Goal: Contribute content

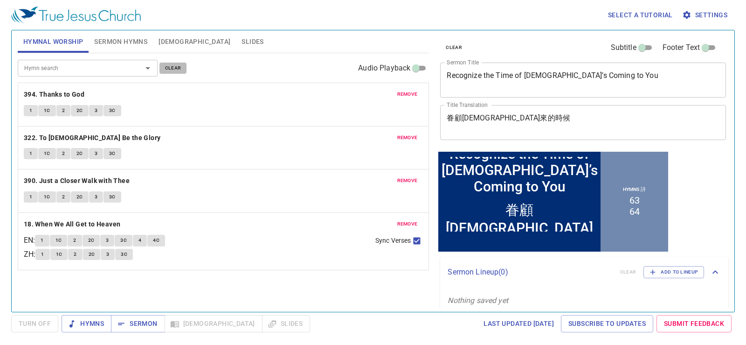
click at [180, 70] on span "clear" at bounding box center [173, 68] width 16 height 8
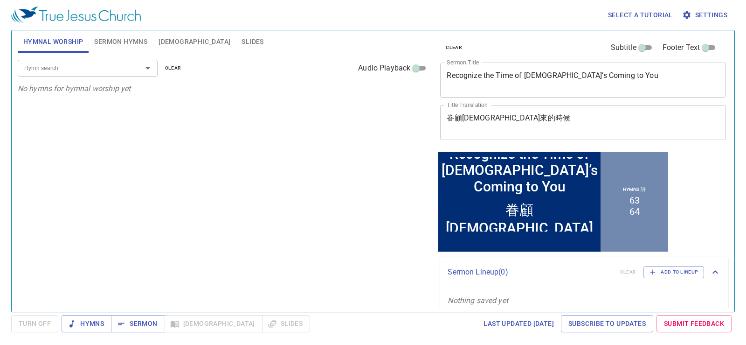
click at [138, 42] on span "Sermon Hymns" at bounding box center [120, 42] width 53 height 12
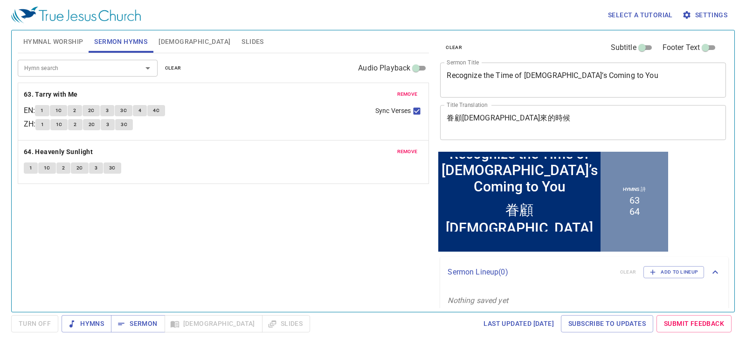
click at [178, 68] on span "clear" at bounding box center [173, 68] width 16 height 8
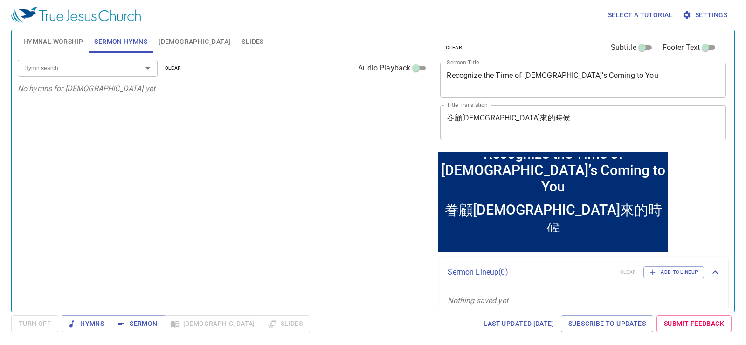
click at [157, 42] on button "[DEMOGRAPHIC_DATA]" at bounding box center [194, 41] width 83 height 22
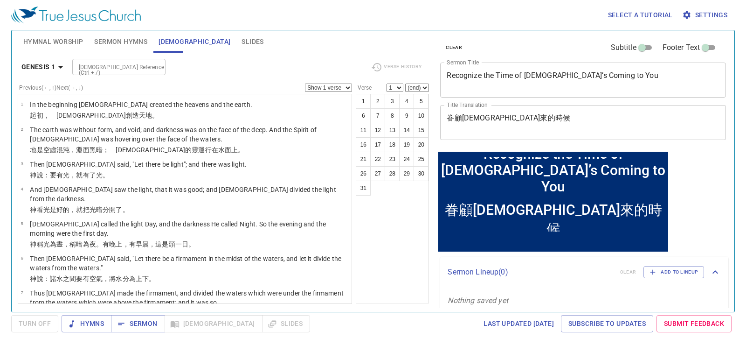
click at [109, 39] on span "Sermon Hymns" at bounding box center [120, 42] width 53 height 12
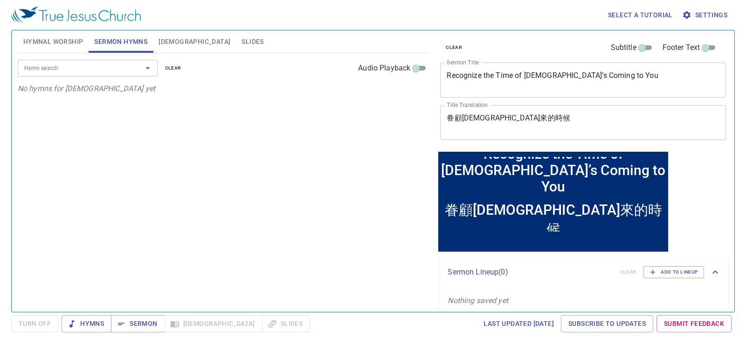
click at [627, 96] on div "Recognize the Time of God’s Coming to You x Sermon Title" at bounding box center [583, 79] width 286 height 35
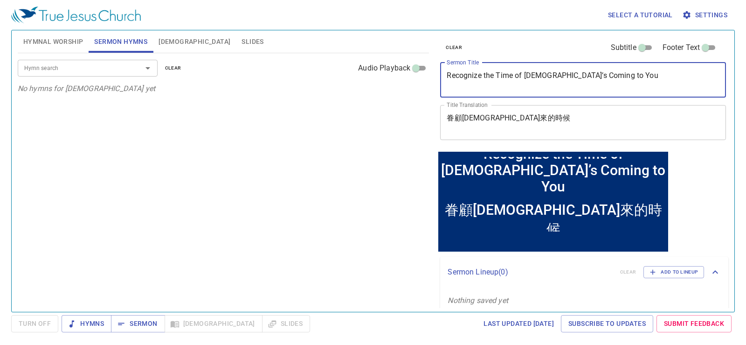
paste textarea "舊約聖經中的禱告"
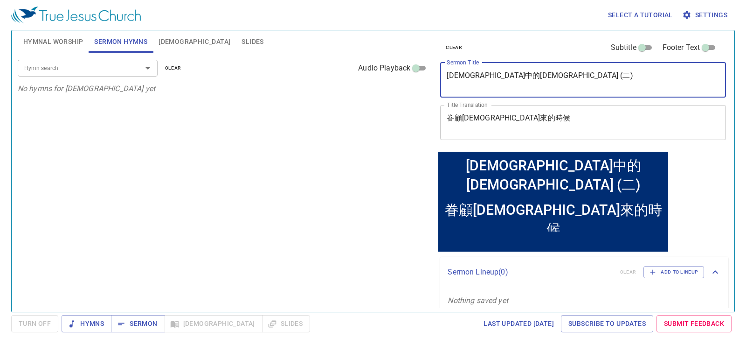
type textarea "[DEMOGRAPHIC_DATA]中的[DEMOGRAPHIC_DATA] (二)"
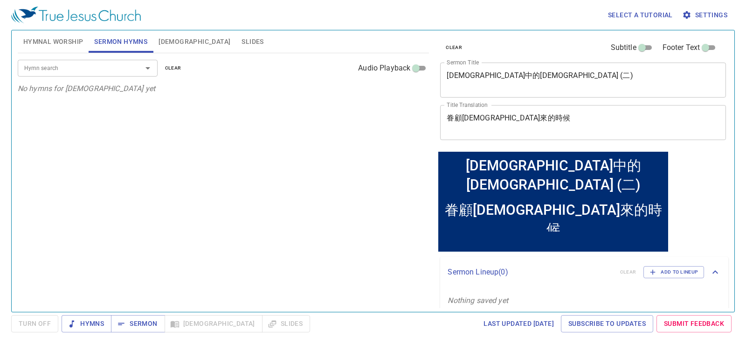
click at [498, 116] on textarea "眷顧神來的時候" at bounding box center [583, 122] width 273 height 18
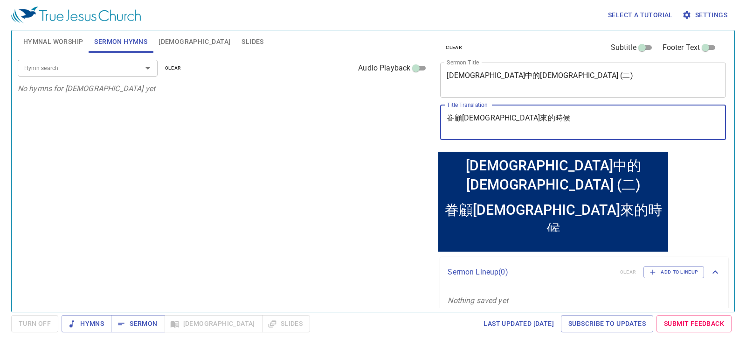
paste textarea "Prayers in the Old Testament"
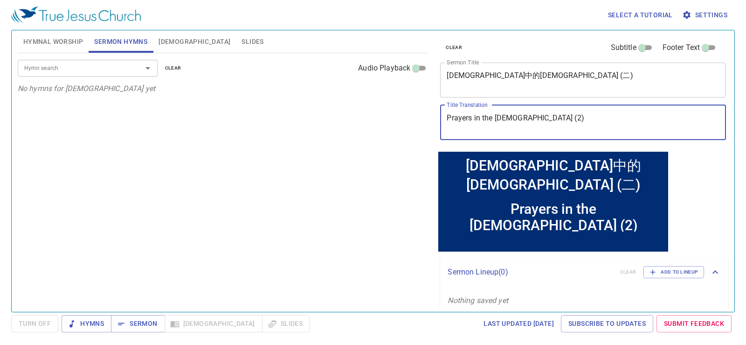
type textarea "Prayers in the [DEMOGRAPHIC_DATA] (2)"
click at [109, 67] on input "Hymn search" at bounding box center [74, 67] width 107 height 11
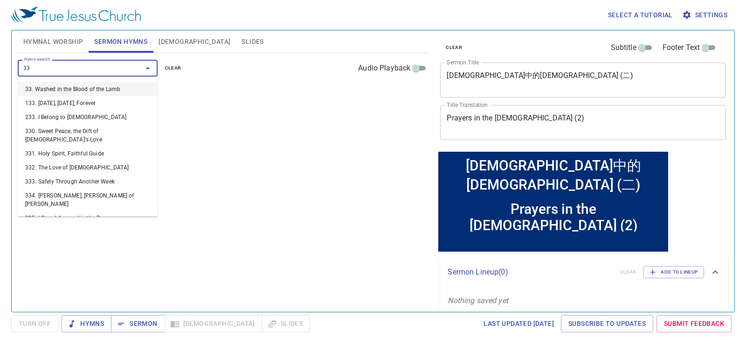
type input "333"
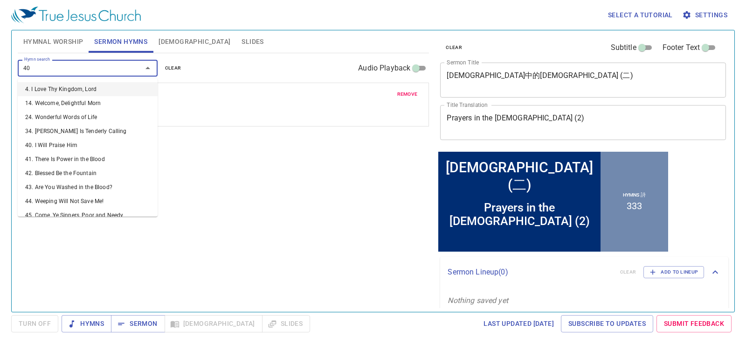
type input "405"
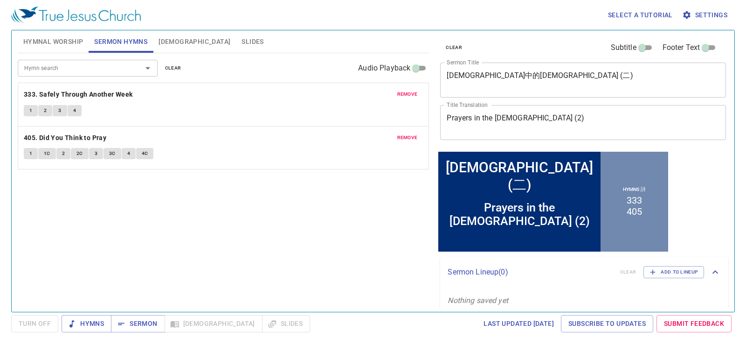
click at [546, 76] on textarea "[DEMOGRAPHIC_DATA]中的[DEMOGRAPHIC_DATA] (二)" at bounding box center [583, 80] width 273 height 18
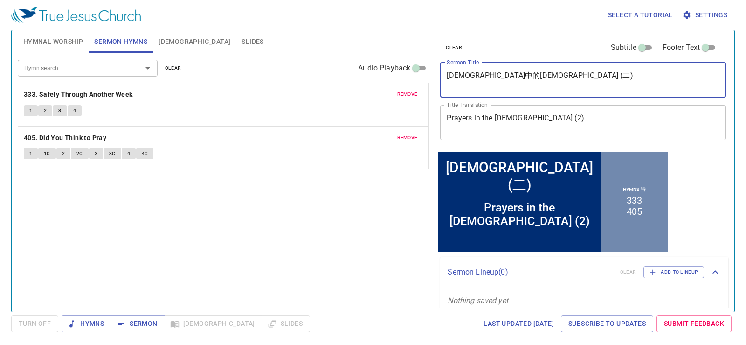
drag, startPoint x: 570, startPoint y: 77, endPoint x: 407, endPoint y: 64, distance: 164.2
click at [407, 64] on div "Hymnal Worship Sermon Hymns Bible Slides Hymn search Hymn search clear Audio Pl…" at bounding box center [373, 167] width 718 height 281
drag, startPoint x: 509, startPoint y: 79, endPoint x: 493, endPoint y: 85, distance: 17.4
click at [492, 88] on textarea "[DEMOGRAPHIC_DATA]中的[DEMOGRAPHIC_DATA] (二)" at bounding box center [583, 80] width 273 height 18
click at [498, 79] on textarea "[DEMOGRAPHIC_DATA]中的[DEMOGRAPHIC_DATA] (二)" at bounding box center [583, 80] width 273 height 18
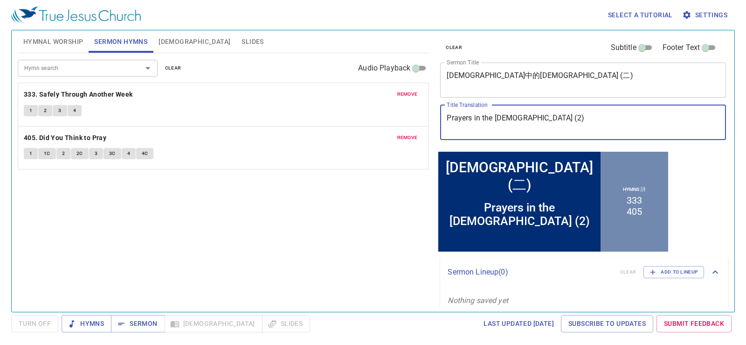
click at [487, 128] on textarea "Prayers in the [DEMOGRAPHIC_DATA] (2)" at bounding box center [583, 122] width 273 height 18
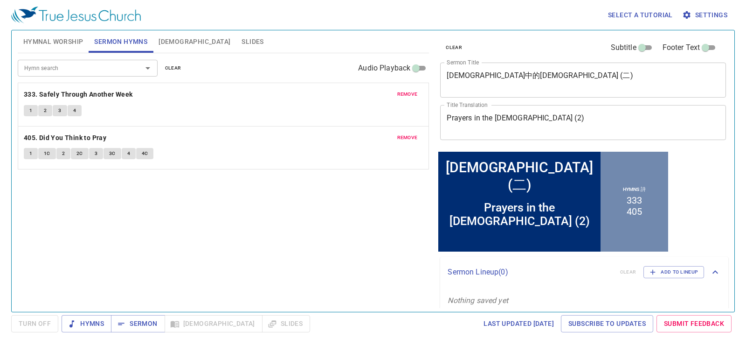
click at [293, 229] on div "Hymn search Hymn search clear Audio Playback remove 333. Safely Through Another…" at bounding box center [224, 178] width 412 height 250
click at [304, 242] on div "Hymn search Hymn search clear Audio Playback remove 333. Safely Through Another…" at bounding box center [224, 178] width 412 height 250
click at [49, 45] on span "Hymnal Worship" at bounding box center [53, 42] width 60 height 12
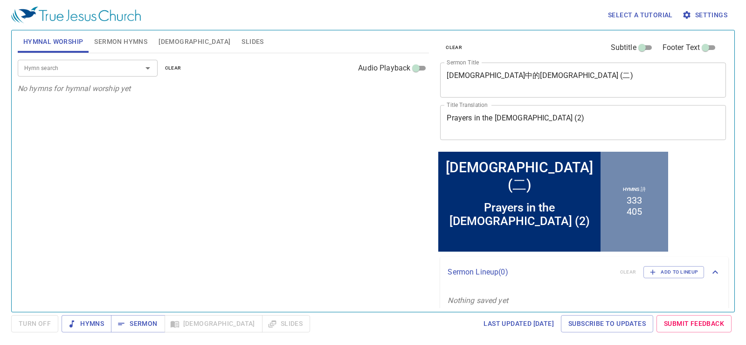
click at [81, 69] on input "Hymn search" at bounding box center [74, 67] width 107 height 11
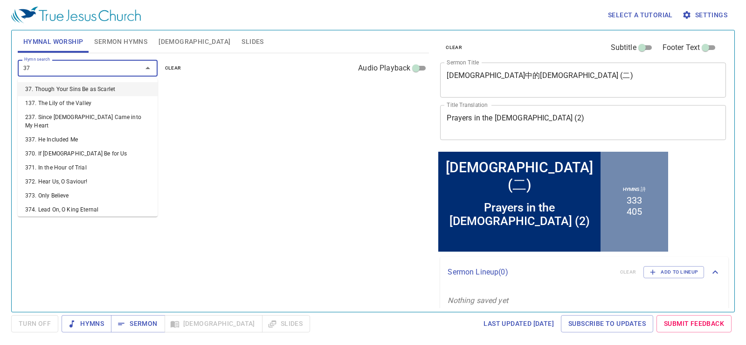
type input "371"
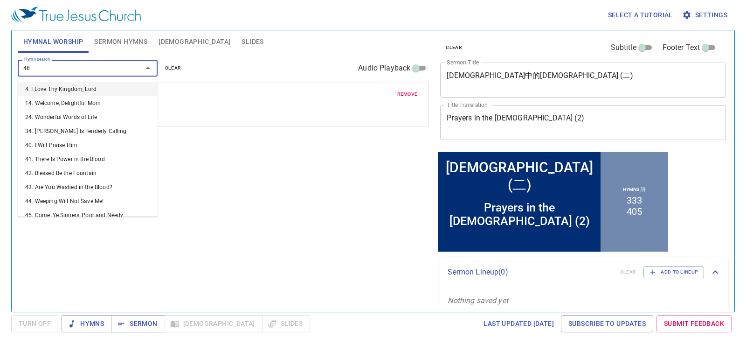
type input "484"
type input "423"
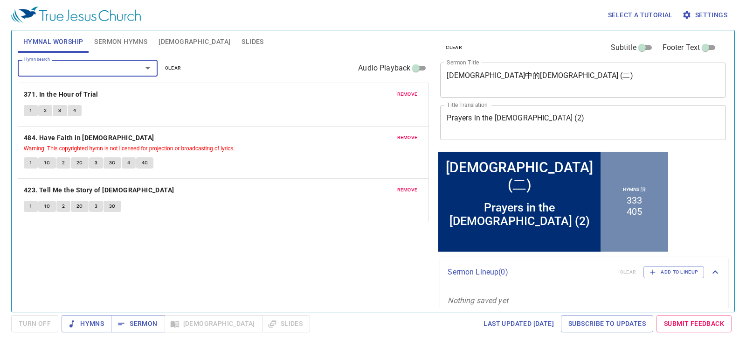
type input "3"
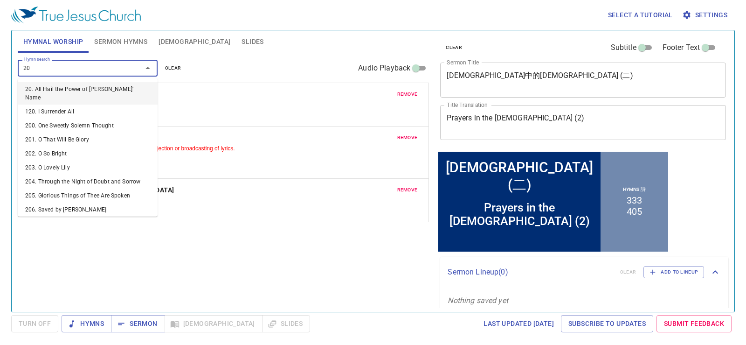
type input "207"
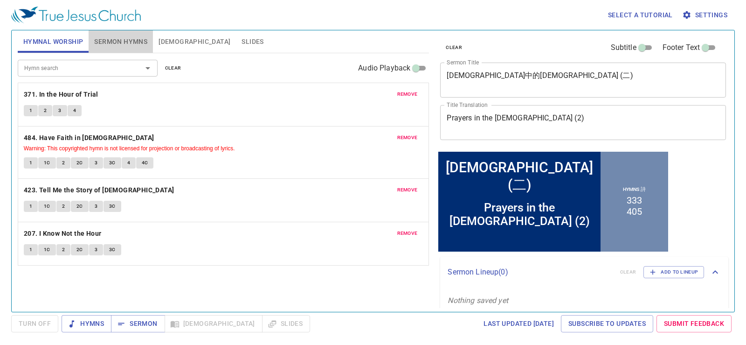
click at [140, 42] on span "Sermon Hymns" at bounding box center [120, 42] width 53 height 12
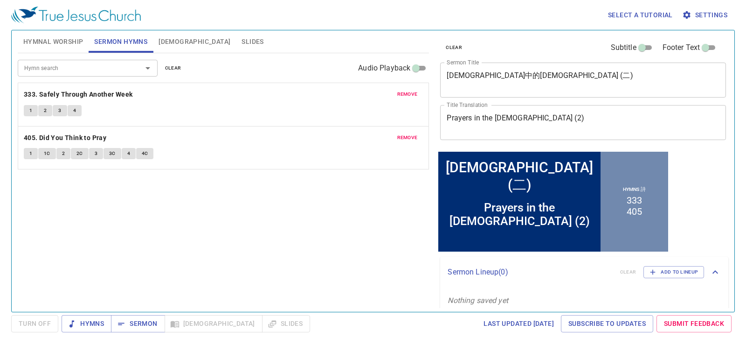
click at [61, 50] on button "Hymnal Worship" at bounding box center [53, 41] width 71 height 22
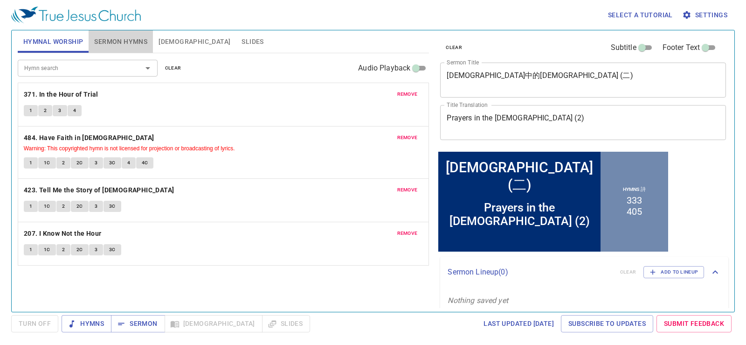
click at [142, 42] on span "Sermon Hymns" at bounding box center [120, 42] width 53 height 12
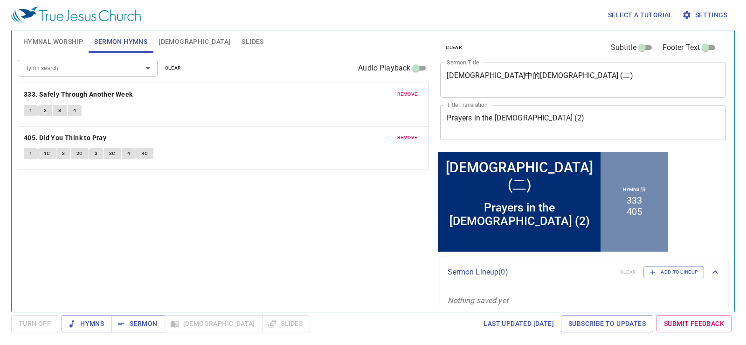
click at [166, 39] on span "[DEMOGRAPHIC_DATA]" at bounding box center [195, 42] width 72 height 12
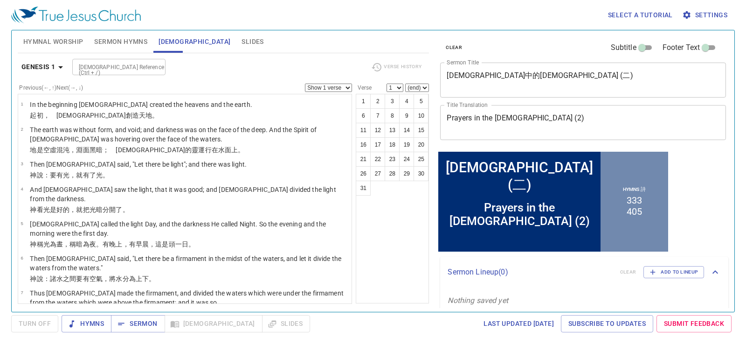
click at [242, 39] on span "Slides" at bounding box center [253, 42] width 22 height 12
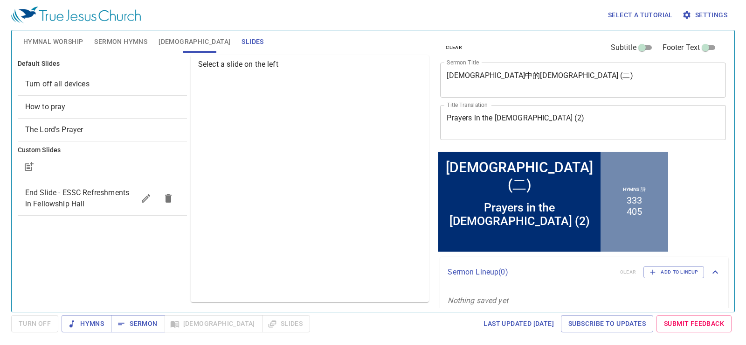
click at [71, 39] on span "Hymnal Worship" at bounding box center [53, 42] width 60 height 12
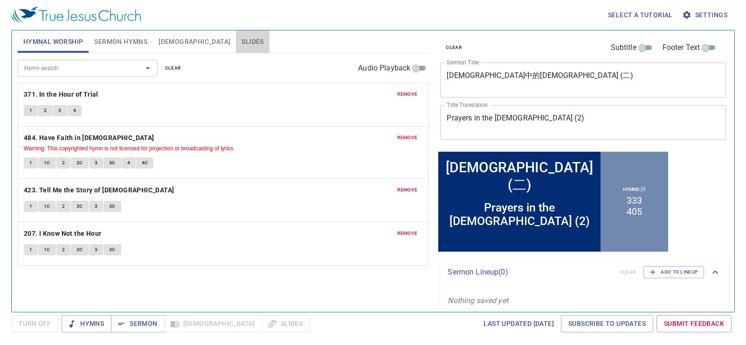
click at [242, 42] on span "Slides" at bounding box center [253, 42] width 22 height 12
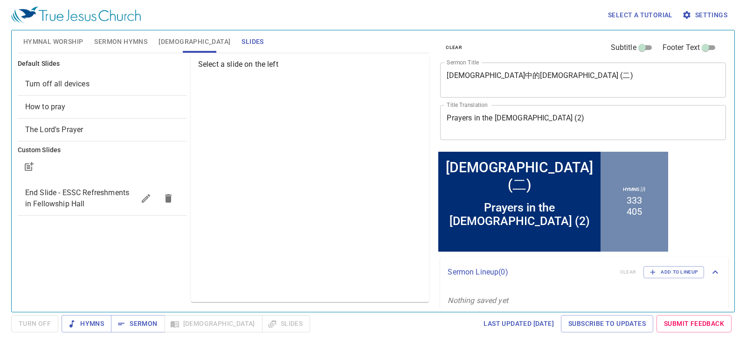
click at [74, 83] on span "Turn off all devices" at bounding box center [57, 83] width 64 height 9
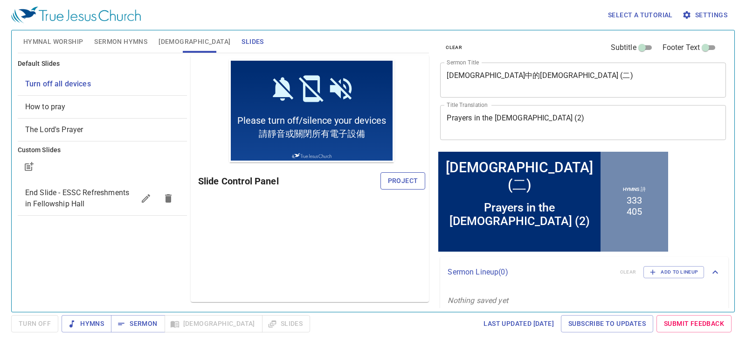
click at [401, 176] on span "Project" at bounding box center [403, 181] width 30 height 12
click at [68, 41] on span "Hymnal Worship" at bounding box center [53, 42] width 60 height 12
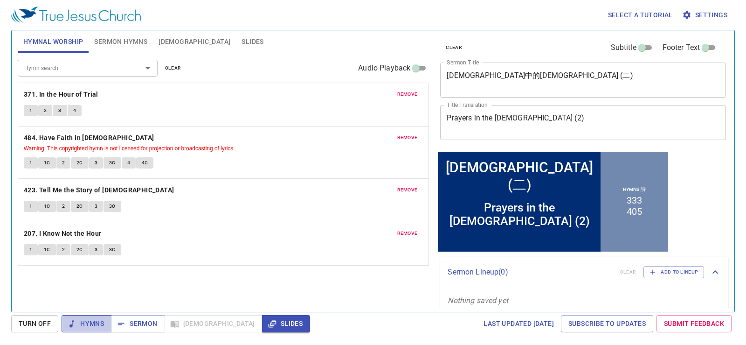
click at [84, 322] on span "Hymns" at bounding box center [86, 324] width 35 height 12
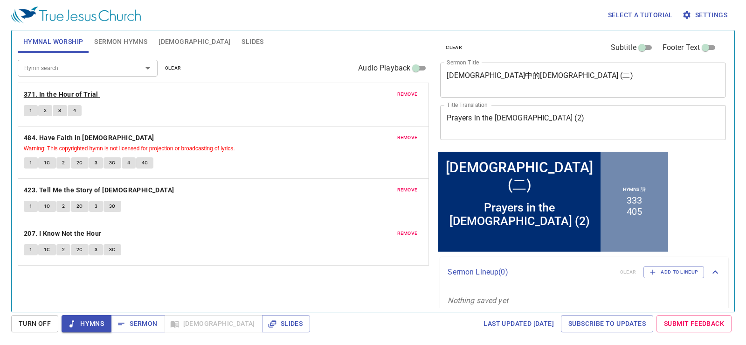
click at [80, 94] on b "371. In the Hour of Trial" at bounding box center [61, 95] width 75 height 12
click at [29, 110] on span "1" at bounding box center [30, 110] width 3 height 8
click at [33, 113] on button "1" at bounding box center [31, 110] width 14 height 11
click at [30, 112] on span "1" at bounding box center [30, 110] width 3 height 8
click at [42, 111] on button "2" at bounding box center [45, 110] width 14 height 11
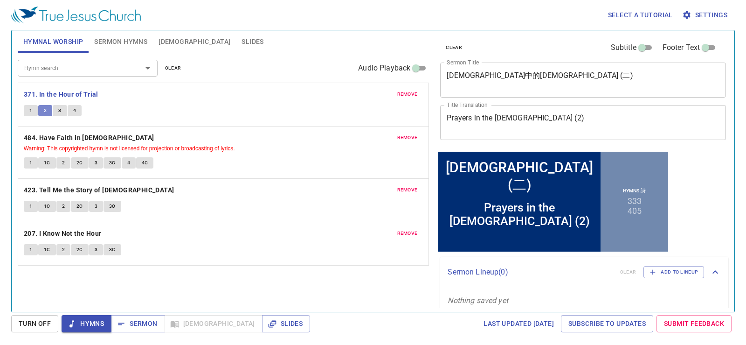
click at [45, 111] on span "2" at bounding box center [45, 110] width 3 height 8
click at [83, 137] on b "484. Have Faith in [DEMOGRAPHIC_DATA]" at bounding box center [89, 138] width 131 height 12
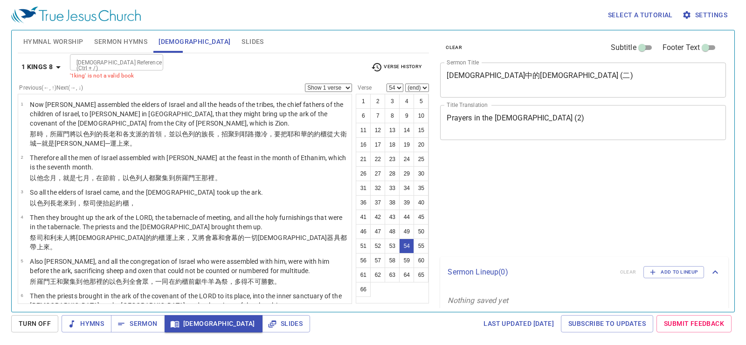
select select "54"
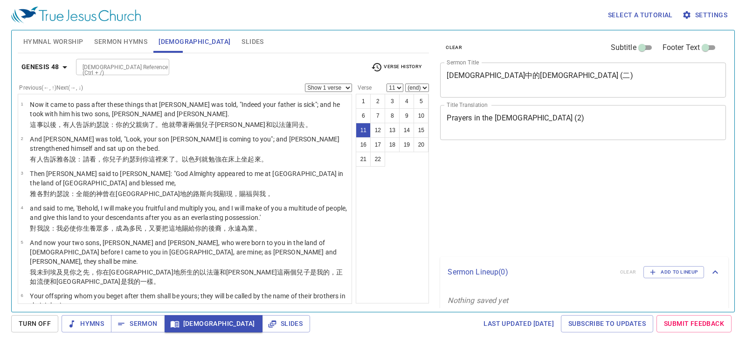
select select "11"
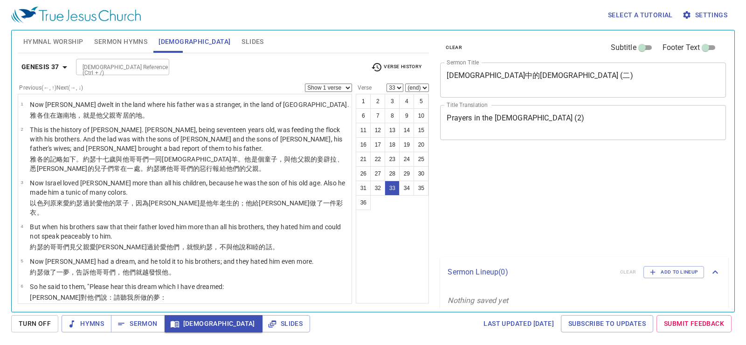
select select "33"
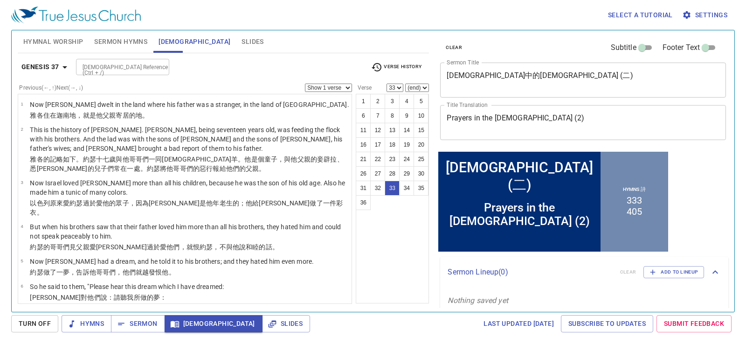
scroll to position [994, 0]
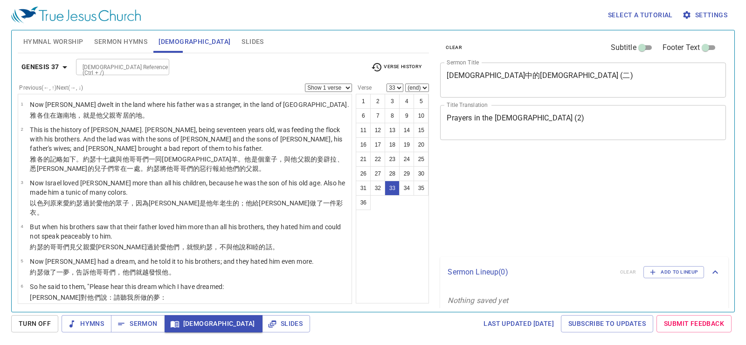
select select "33"
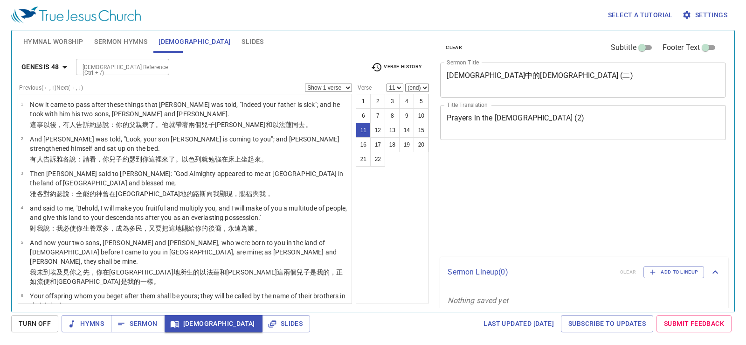
select select "11"
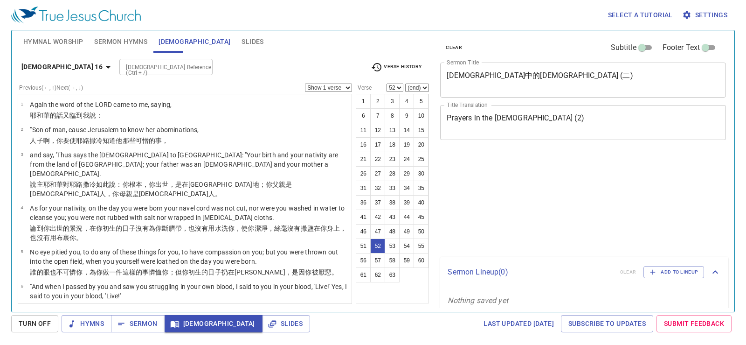
select select "52"
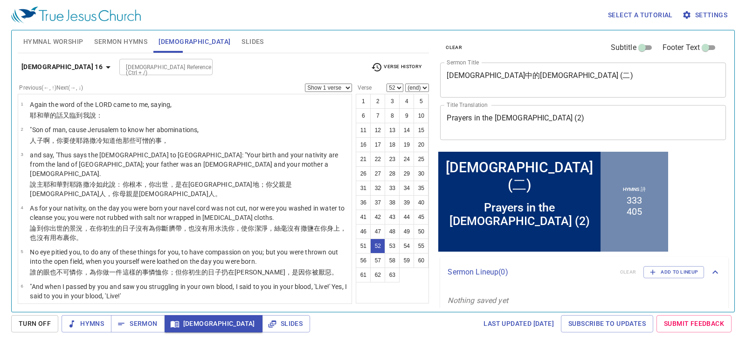
scroll to position [1714, 0]
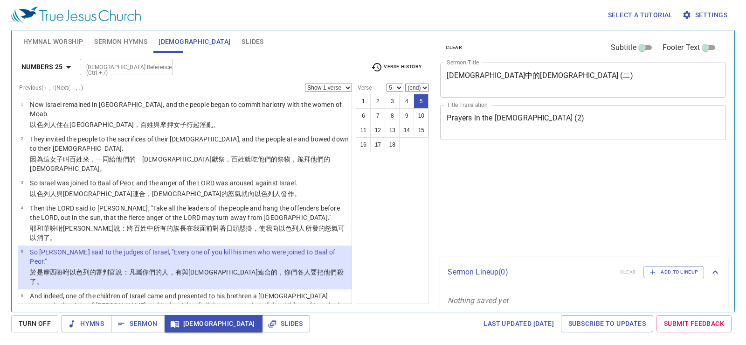
select select "5"
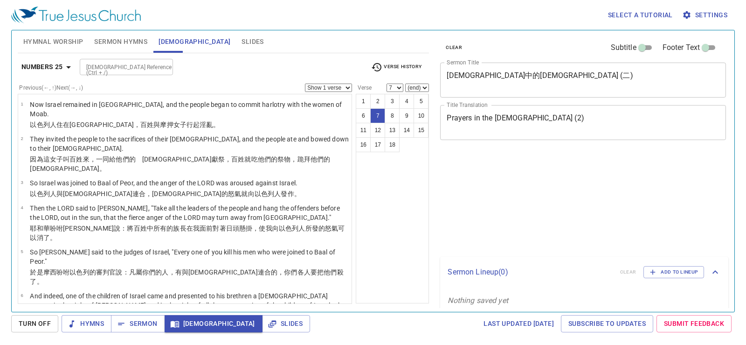
select select "7"
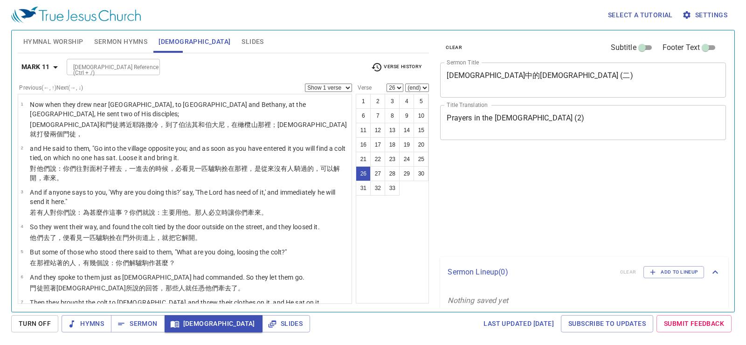
select select "26"
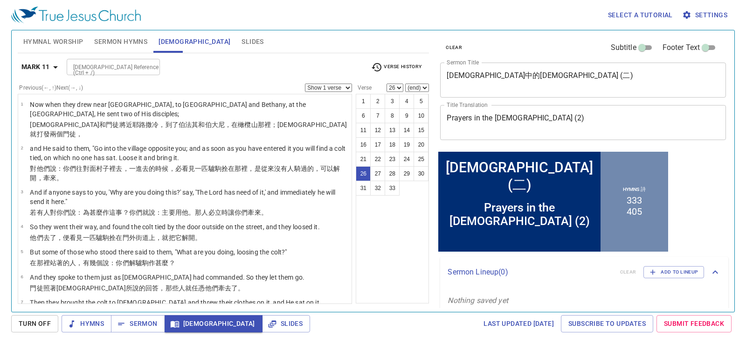
scroll to position [768, 0]
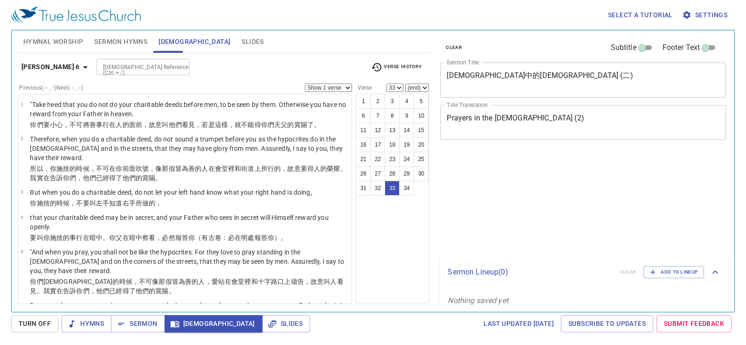
select select "33"
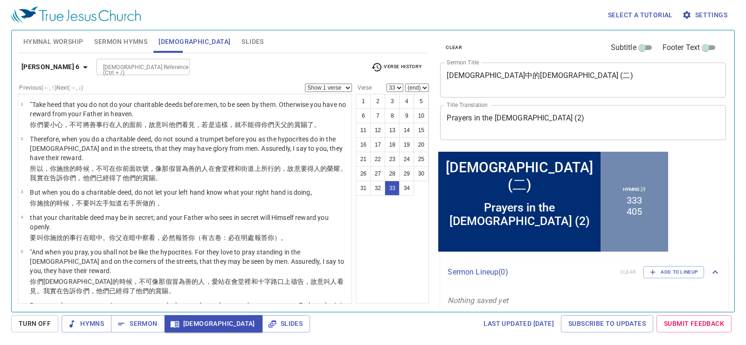
scroll to position [907, 0]
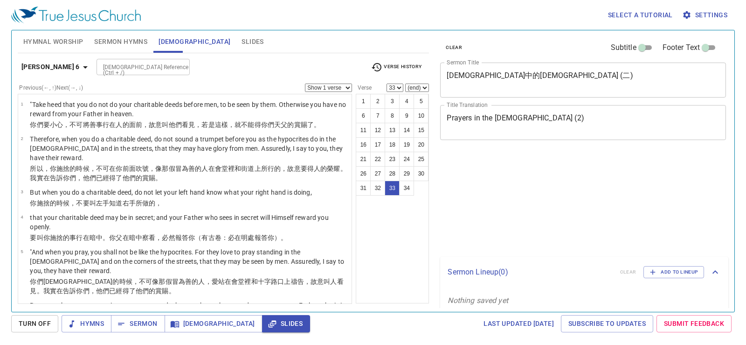
select select "33"
